Goal: Find specific page/section: Find specific page/section

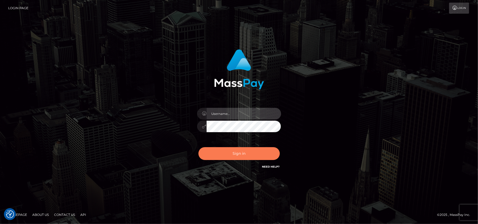
type input "[DOMAIN_NAME]"
click at [244, 151] on button "Sign in" at bounding box center [238, 153] width 81 height 13
type input "[DOMAIN_NAME]"
click at [235, 155] on button "Sign in" at bounding box center [238, 153] width 81 height 13
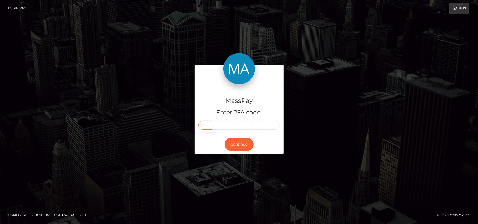
click at [205, 126] on input "text" at bounding box center [205, 125] width 14 height 9
type input "0"
type input "5"
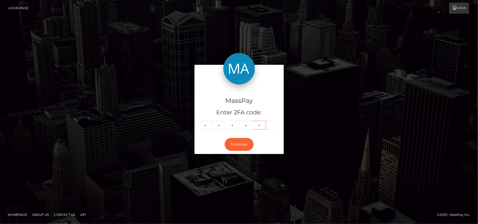
type input "3"
type input "6"
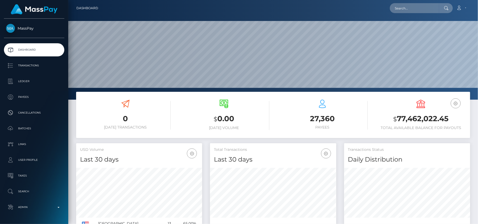
scroll to position [93, 126]
click at [413, 13] on div "Loading... Loading... Account Edit Profile Logout" at bounding box center [285, 8] width 367 height 11
click at [408, 7] on input "text" at bounding box center [414, 8] width 49 height 10
paste input "baylis.cohen@gmail.com"
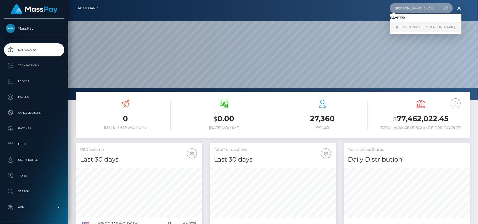
type input "baylis.cohen@gmail.com"
click at [407, 30] on link "COHEN R BAYLIS" at bounding box center [426, 27] width 72 height 10
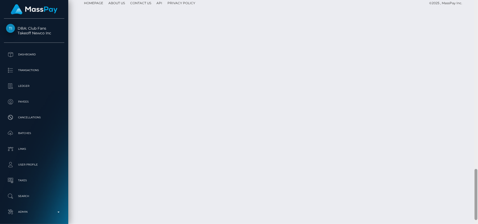
scroll to position [758, 0]
drag, startPoint x: 477, startPoint y: 31, endPoint x: 478, endPoint y: 188, distance: 157.2
click at [478, 188] on div at bounding box center [476, 112] width 4 height 224
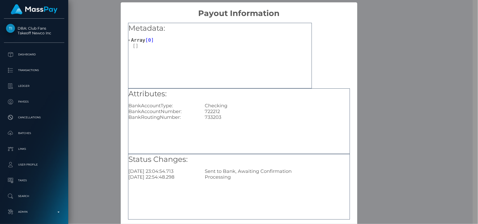
scroll to position [25, 0]
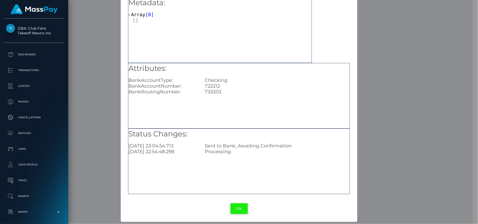
click at [238, 208] on button "OK" at bounding box center [238, 208] width 17 height 11
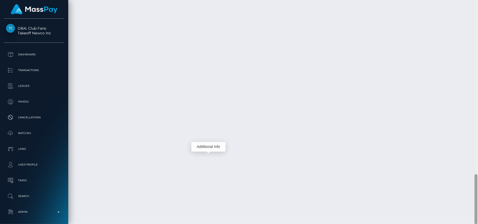
scroll to position [758, 0]
click at [478, 188] on div at bounding box center [476, 112] width 4 height 224
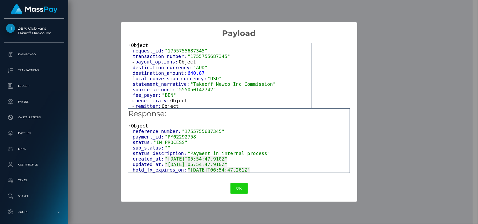
scroll to position [24, 0]
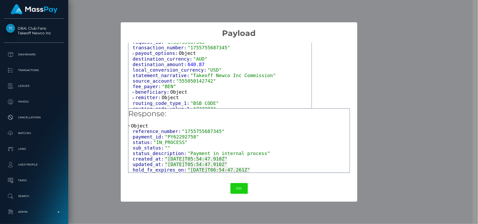
click at [170, 95] on span "Object" at bounding box center [170, 98] width 17 height 6
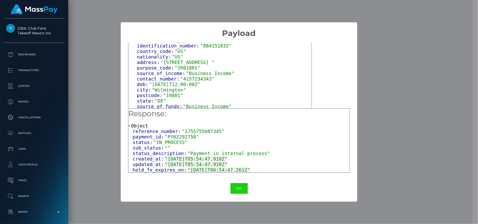
scroll to position [108, 0]
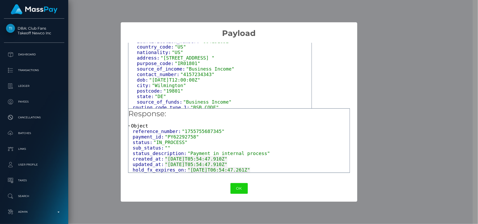
click at [137, 127] on span "Object" at bounding box center [139, 126] width 17 height 6
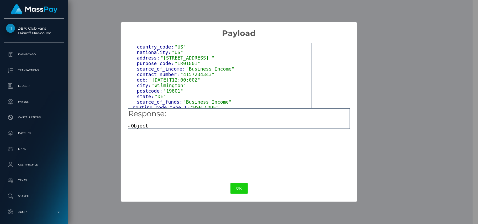
click at [137, 127] on span "Object" at bounding box center [139, 126] width 17 height 6
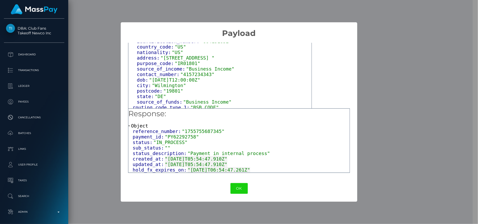
click at [258, 134] on div "payment_id: "PY62292758"" at bounding box center [241, 137] width 217 height 6
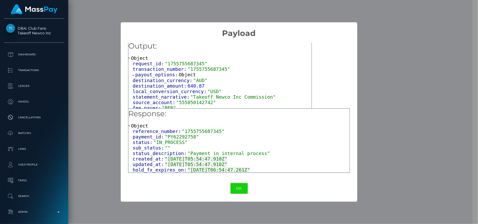
scroll to position [0, 0]
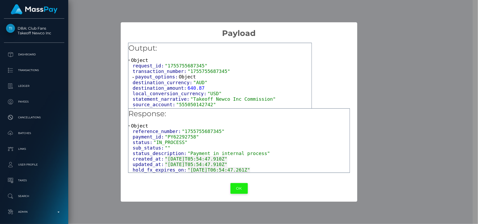
click at [241, 186] on button "OK" at bounding box center [238, 188] width 17 height 11
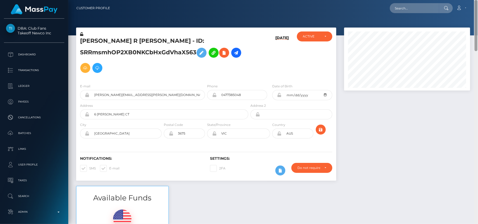
drag, startPoint x: 477, startPoint y: 205, endPoint x: 460, endPoint y: -17, distance: 222.4
click at [460, 0] on html "DBA: Club Fans Takeoff Newco Inc Dashboard Transactions Ledger Payees" at bounding box center [239, 112] width 478 height 224
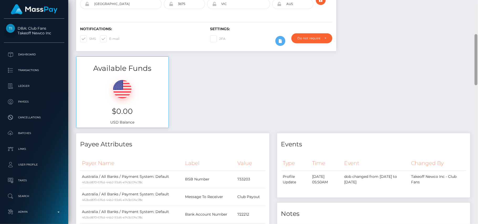
scroll to position [127, 0]
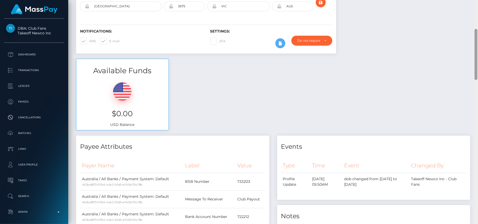
drag, startPoint x: 476, startPoint y: 35, endPoint x: 449, endPoint y: 64, distance: 39.2
click at [449, 64] on div "Customer Profile Loading... Loading..." at bounding box center [273, 112] width 410 height 224
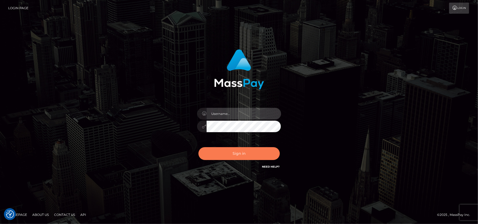
type input "Pk.es"
click at [257, 156] on button "Sign in" at bounding box center [238, 153] width 81 height 13
